Goal: Task Accomplishment & Management: Manage account settings

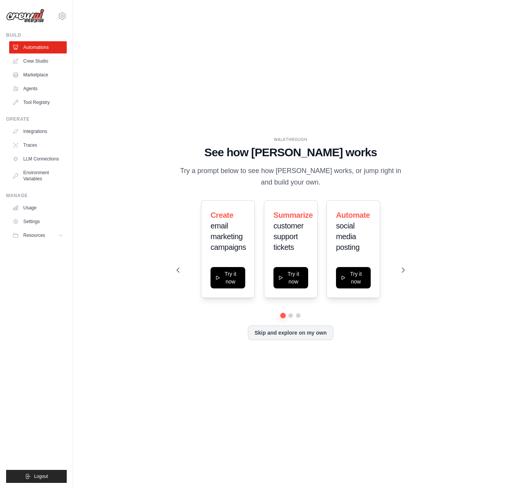
click at [160, 145] on div "WALKTHROUGH See how CrewAI works Try a prompt below to see how CrewAI works, or…" at bounding box center [290, 244] width 411 height 473
click at [37, 63] on link "Crew Studio" at bounding box center [39, 61] width 58 height 12
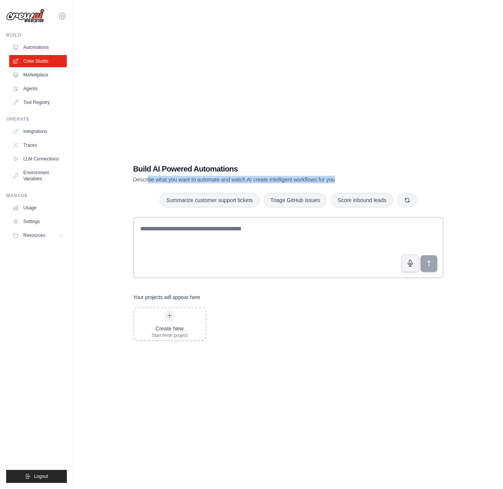
drag, startPoint x: 148, startPoint y: 177, endPoint x: 368, endPoint y: 182, distance: 219.9
click at [368, 182] on p "Describe what you want to automate and watch AI create intelligent workflows fo…" at bounding box center [261, 180] width 256 height 8
click at [369, 181] on p "Describe what you want to automate and watch AI create intelligent workflows fo…" at bounding box center [261, 180] width 256 height 8
click at [35, 73] on link "Marketplace" at bounding box center [39, 75] width 58 height 12
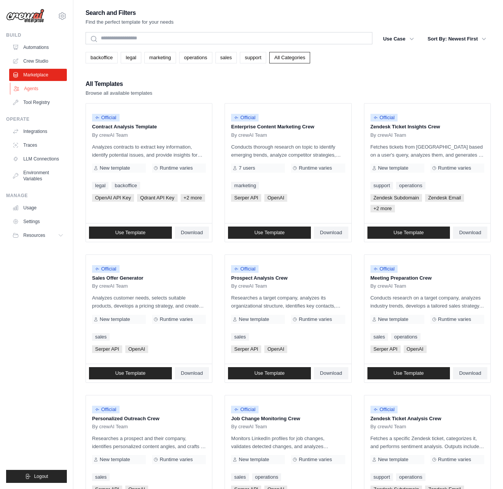
click at [36, 91] on link "Agents" at bounding box center [39, 88] width 58 height 12
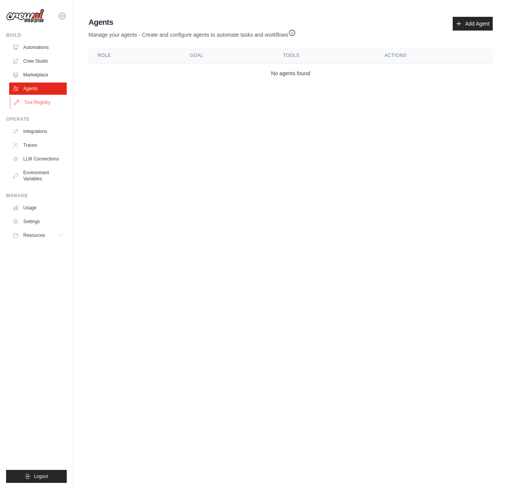
click at [35, 97] on link "Tool Registry" at bounding box center [39, 102] width 58 height 12
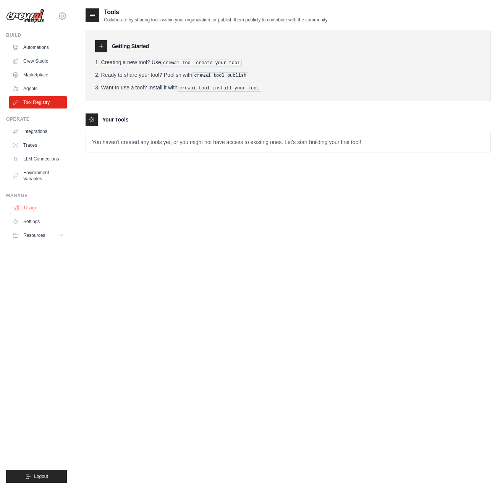
click at [29, 210] on link "Usage" at bounding box center [39, 208] width 58 height 12
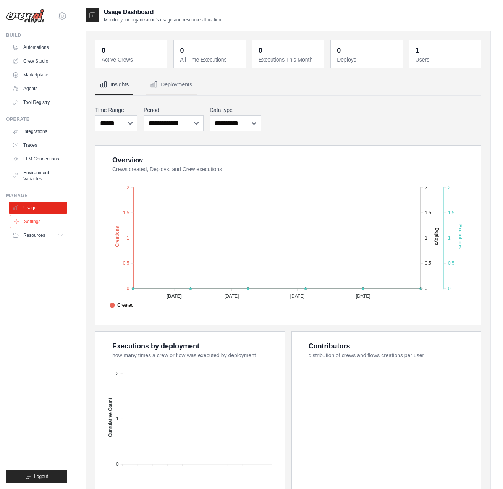
click at [38, 221] on link "Settings" at bounding box center [39, 221] width 58 height 12
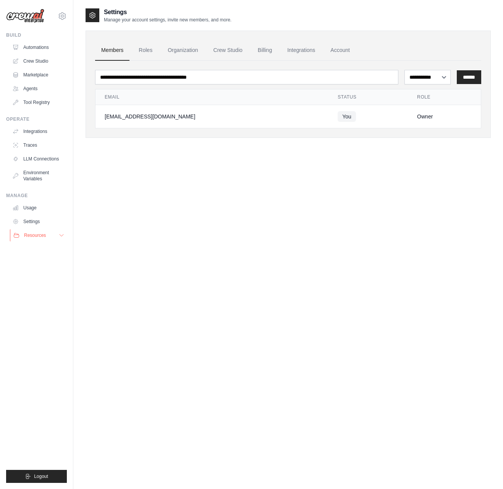
click at [36, 234] on span "Resources" at bounding box center [35, 235] width 22 height 6
click at [46, 47] on link "Automations" at bounding box center [39, 47] width 58 height 12
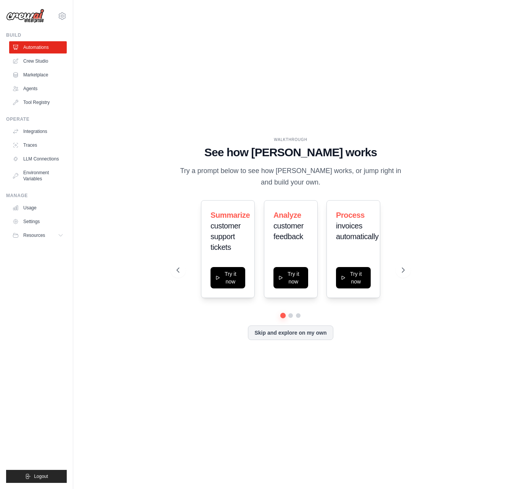
drag, startPoint x: 206, startPoint y: 173, endPoint x: 386, endPoint y: 182, distance: 179.2
click at [384, 182] on p "Try a prompt below to see how CrewAI works, or jump right in and build your own." at bounding box center [291, 176] width 228 height 23
click at [390, 186] on p "Try a prompt below to see how CrewAI works, or jump right in and build your own." at bounding box center [291, 176] width 228 height 23
click at [404, 267] on icon at bounding box center [404, 270] width 8 height 8
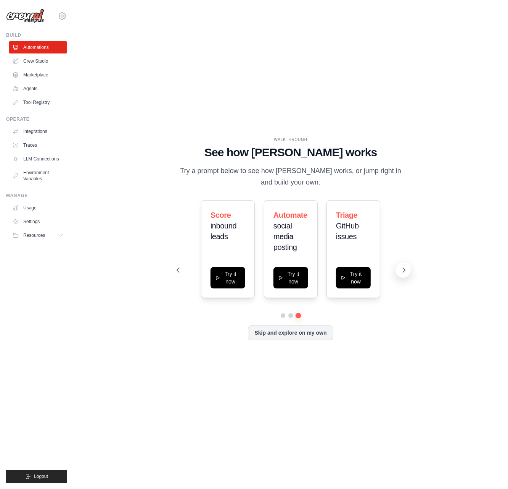
click at [404, 267] on icon at bounding box center [404, 270] width 8 height 8
click at [45, 99] on link "Tool Registry" at bounding box center [39, 102] width 58 height 12
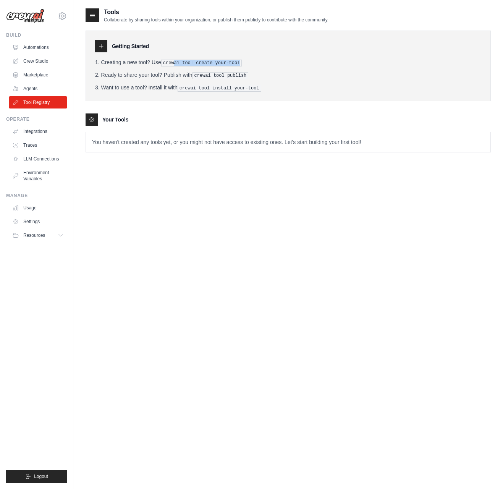
drag, startPoint x: 176, startPoint y: 62, endPoint x: 267, endPoint y: 63, distance: 91.2
click at [267, 63] on li "Creating a new tool? Use crewai tool create your-tool" at bounding box center [288, 62] width 386 height 8
click at [269, 71] on li "Ready to share your tool? Publish with crewai tool publish" at bounding box center [288, 75] width 386 height 8
drag, startPoint x: 232, startPoint y: 75, endPoint x: 313, endPoint y: 76, distance: 80.9
click at [313, 76] on li "Ready to share your tool? Publish with crewai tool publish" at bounding box center [288, 75] width 386 height 8
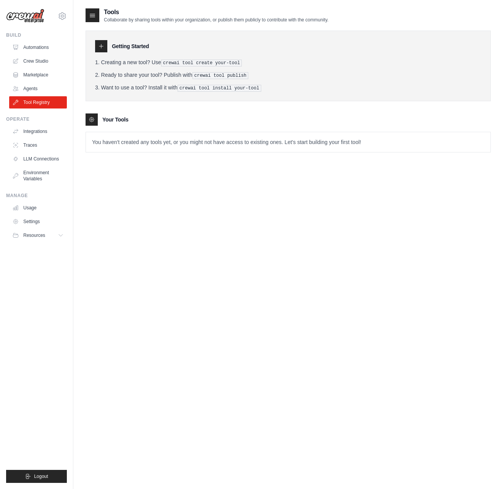
click at [313, 77] on li "Ready to share your tool? Publish with crewai tool publish" at bounding box center [288, 75] width 386 height 8
drag, startPoint x: 198, startPoint y: 85, endPoint x: 321, endPoint y: 85, distance: 123.7
click at [316, 85] on li "Want to use a tool? Install it with crewai tool install your-tool" at bounding box center [288, 88] width 386 height 8
click at [283, 100] on div "Getting Started Creating a new tool? Use crewai tool create your-tool Ready to …" at bounding box center [287, 87] width 405 height 129
drag, startPoint x: 98, startPoint y: 140, endPoint x: 399, endPoint y: 155, distance: 301.5
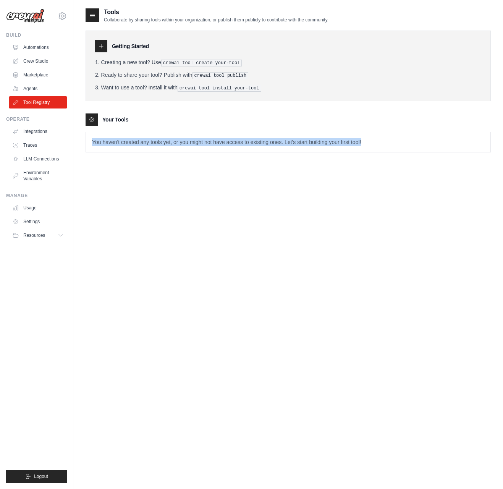
click at [437, 146] on p "You haven't created any tools yet, or you might not have access to existing one…" at bounding box center [288, 142] width 404 height 20
click at [345, 162] on div "Tools Collaborate by sharing tools within your organization, or publish them pu…" at bounding box center [287, 86] width 405 height 157
click at [24, 92] on link "Agents" at bounding box center [39, 88] width 58 height 12
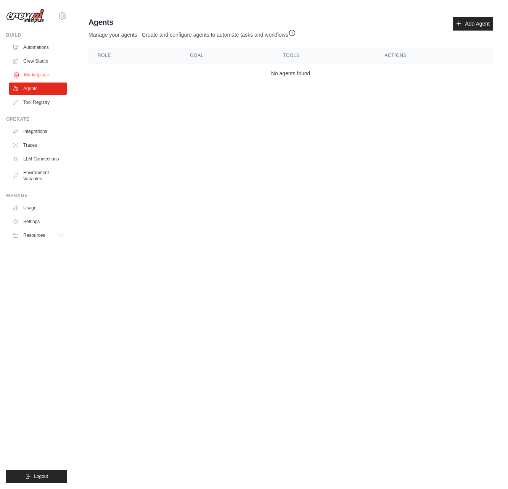
click at [30, 75] on link "Marketplace" at bounding box center [39, 75] width 58 height 12
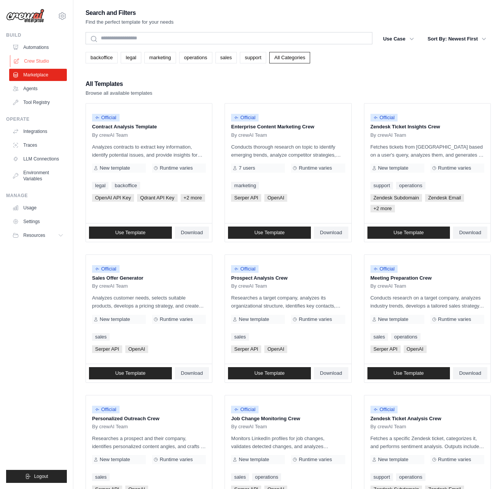
click at [20, 65] on link "Crew Studio" at bounding box center [39, 61] width 58 height 12
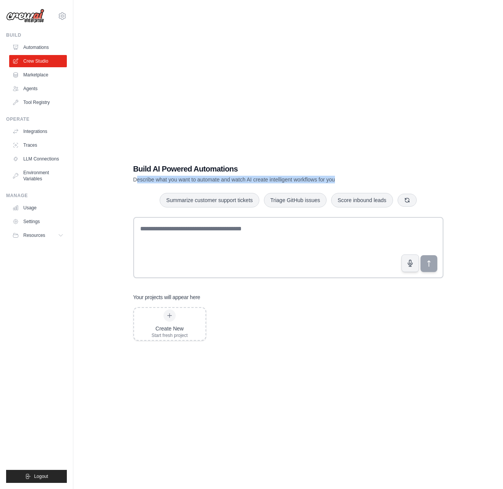
drag, startPoint x: 137, startPoint y: 177, endPoint x: 441, endPoint y: 183, distance: 303.5
click at [441, 183] on div "Build AI Powered Automations Describe what you want to automate and watch AI cr…" at bounding box center [288, 173] width 310 height 20
click at [392, 171] on div "Build AI Powered Automations Describe what you want to automate and watch AI cr…" at bounding box center [288, 173] width 310 height 20
click at [47, 47] on link "Automations" at bounding box center [39, 47] width 58 height 12
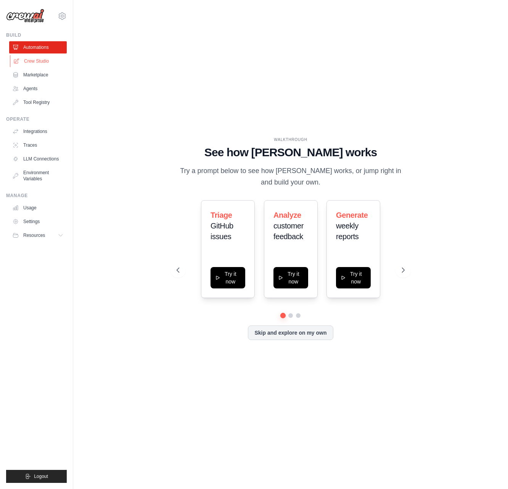
click at [33, 62] on link "Crew Studio" at bounding box center [39, 61] width 58 height 12
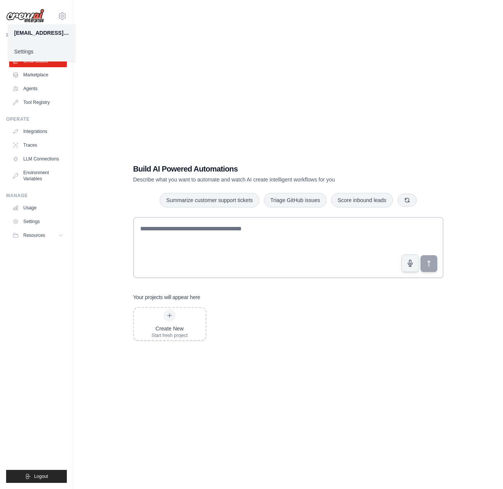
click at [26, 54] on link "Settings" at bounding box center [41, 52] width 67 height 14
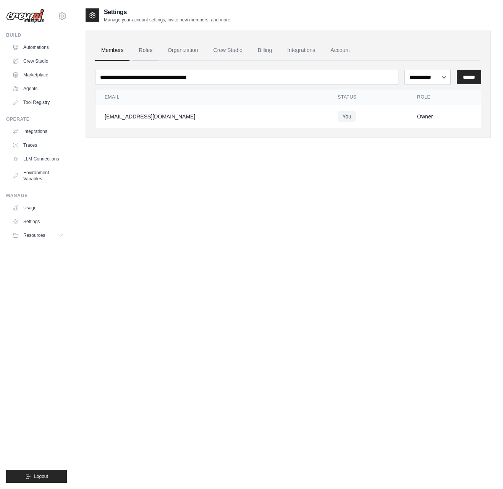
click at [145, 50] on link "Roles" at bounding box center [145, 50] width 26 height 21
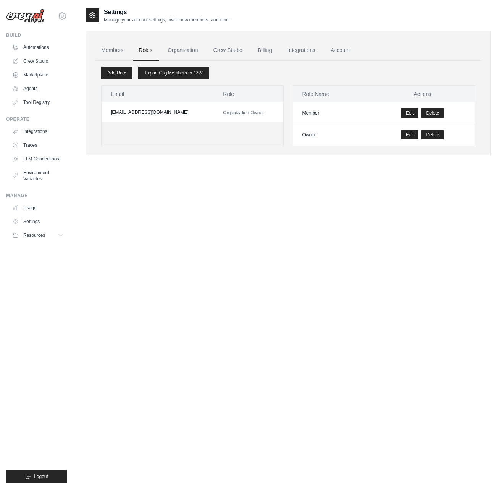
click at [182, 50] on link "Organization" at bounding box center [182, 50] width 42 height 21
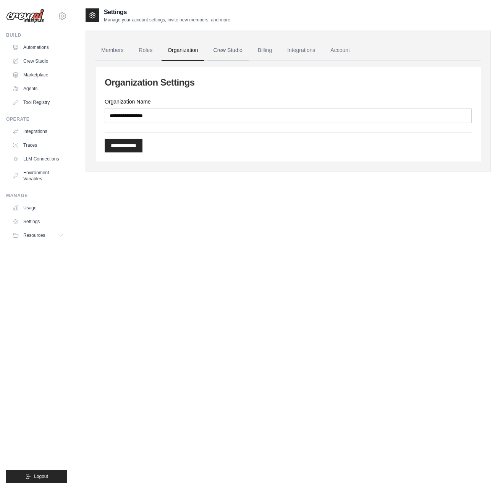
click at [237, 52] on link "Crew Studio" at bounding box center [227, 50] width 41 height 21
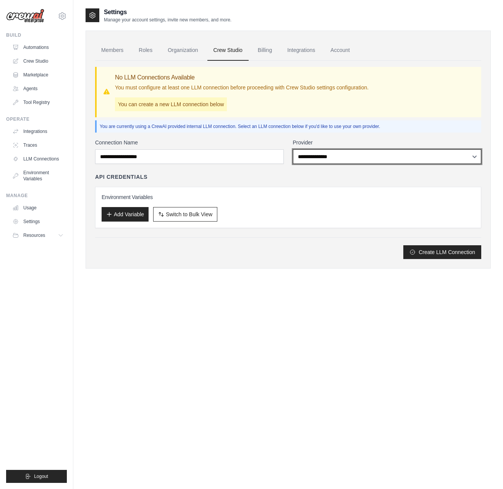
click at [368, 153] on select "**********" at bounding box center [387, 156] width 189 height 15
click at [269, 51] on link "Billing" at bounding box center [265, 50] width 26 height 21
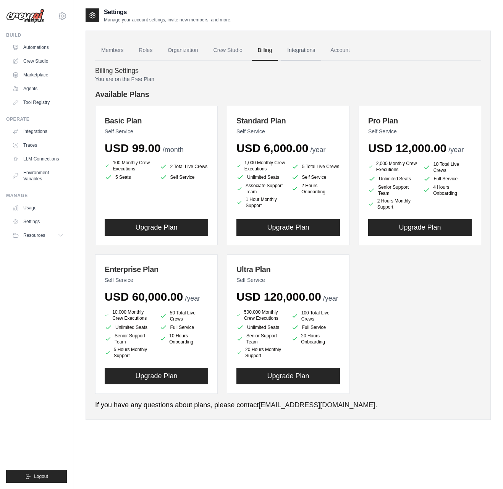
click at [295, 50] on link "Integrations" at bounding box center [301, 50] width 40 height 21
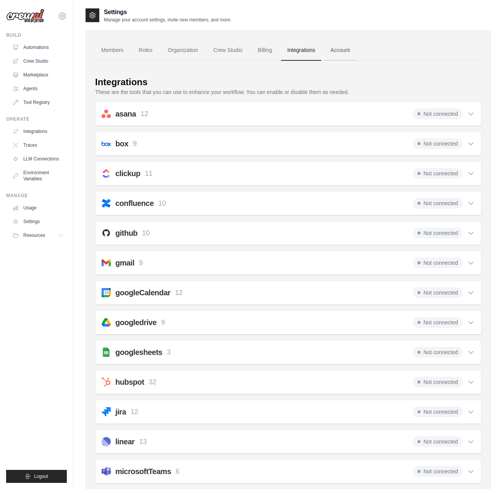
click at [352, 50] on link "Account" at bounding box center [340, 50] width 32 height 21
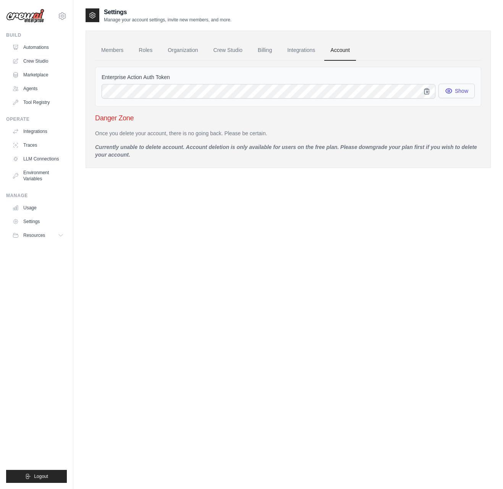
click at [450, 95] on button "Show" at bounding box center [456, 91] width 36 height 15
click at [243, 194] on div "Settings Manage your account settings, invite new members, and more. Members Ro…" at bounding box center [287, 252] width 405 height 489
click at [123, 52] on link "Members" at bounding box center [112, 50] width 34 height 21
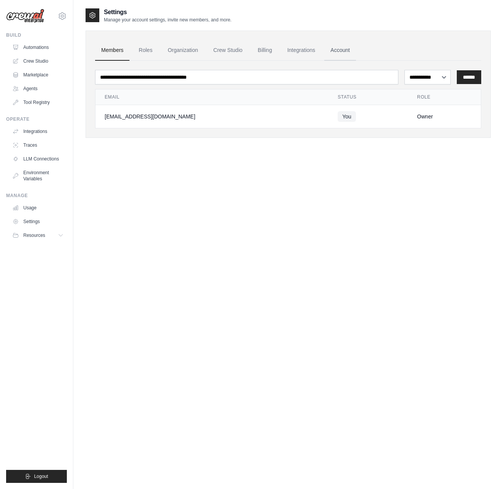
click at [335, 53] on link "Account" at bounding box center [340, 50] width 32 height 21
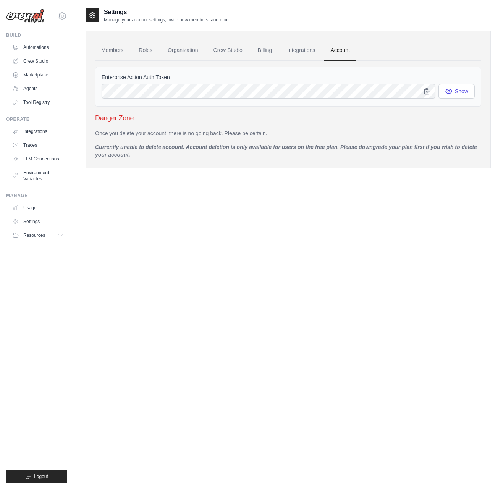
click at [116, 155] on p "Currently unable to delete account. Account deletion is only available for user…" at bounding box center [288, 150] width 386 height 15
drag, startPoint x: 121, startPoint y: 148, endPoint x: 238, endPoint y: 173, distance: 119.5
click at [231, 171] on div "Settings Manage your account settings, invite new members, and more. Members Ro…" at bounding box center [287, 94] width 405 height 173
click at [238, 173] on div "Settings Manage your account settings, invite new members, and more. Members Ro…" at bounding box center [287, 94] width 405 height 173
drag, startPoint x: 242, startPoint y: 148, endPoint x: 377, endPoint y: 150, distance: 135.9
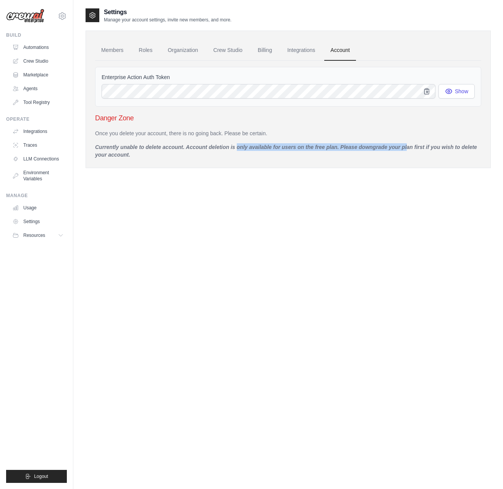
click at [377, 150] on p "Currently unable to delete account. Account deletion is only available for user…" at bounding box center [288, 150] width 386 height 15
click at [377, 156] on p "Currently unable to delete account. Account deletion is only available for user…" at bounding box center [288, 150] width 386 height 15
click at [114, 50] on link "Members" at bounding box center [112, 50] width 34 height 21
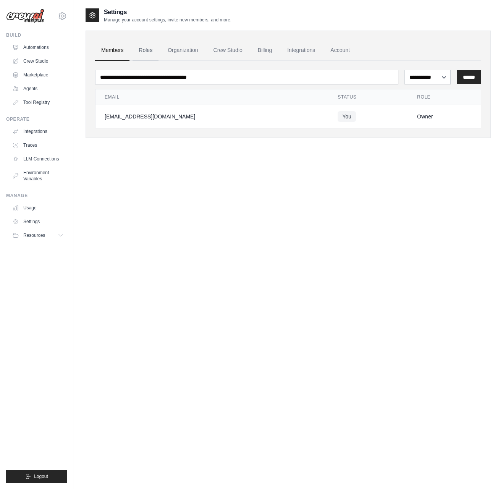
click at [150, 49] on link "Roles" at bounding box center [145, 50] width 26 height 21
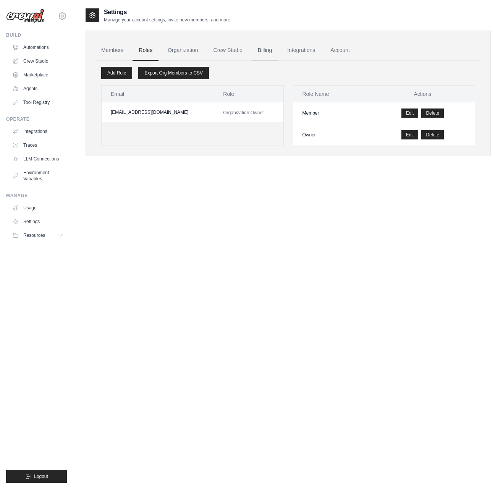
click at [271, 51] on link "Billing" at bounding box center [265, 50] width 26 height 21
click at [35, 49] on link "Automations" at bounding box center [39, 47] width 58 height 12
